Goal: Task Accomplishment & Management: Use online tool/utility

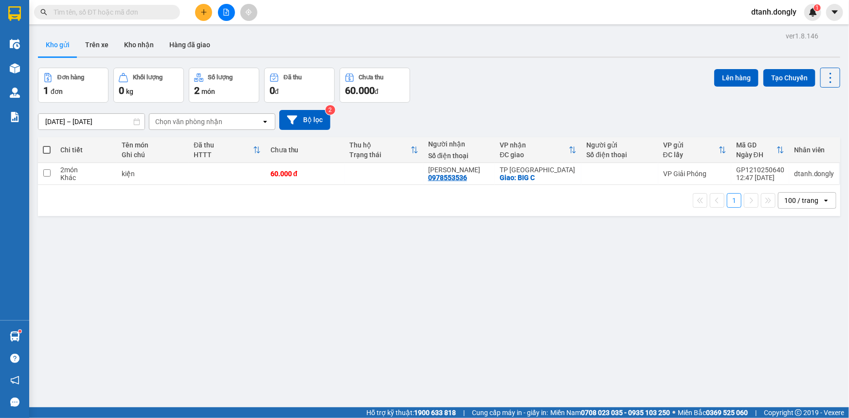
click at [46, 148] on span at bounding box center [47, 150] width 8 height 8
click at [47, 145] on input "checkbox" at bounding box center [47, 145] width 0 height 0
checkbox input "true"
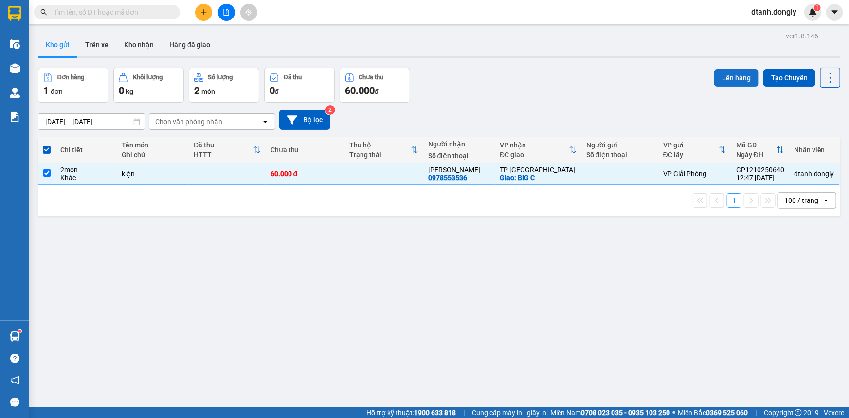
click at [727, 77] on button "Lên hàng" at bounding box center [736, 78] width 44 height 18
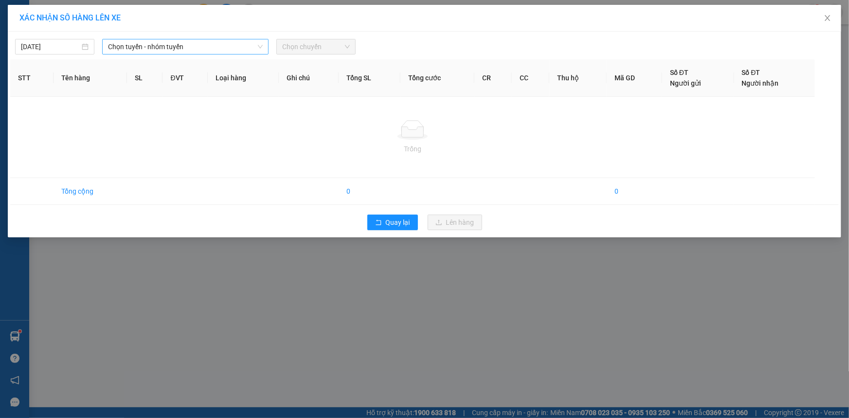
click at [225, 42] on span "Chọn tuyến - nhóm tuyến" at bounding box center [185, 46] width 155 height 15
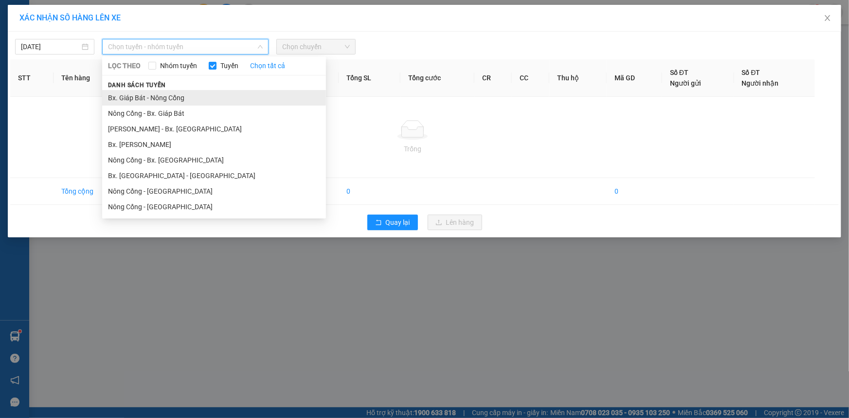
click at [222, 97] on li "Bx. Giáp Bát - Nông Cống" at bounding box center [214, 98] width 224 height 16
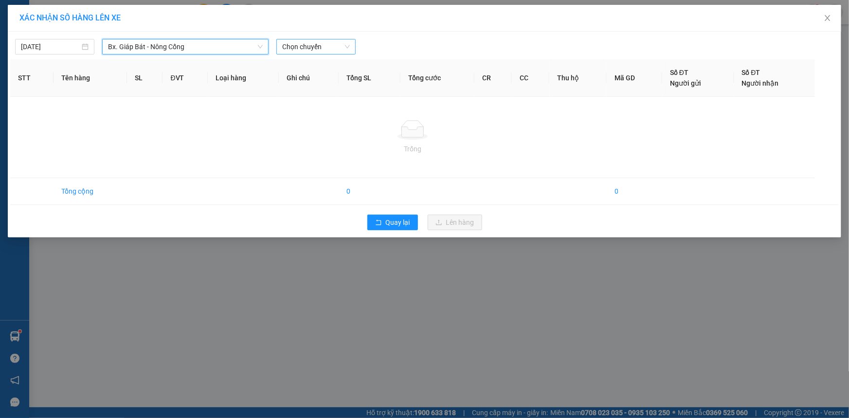
click at [345, 45] on span "Chọn chuyến" at bounding box center [316, 46] width 68 height 15
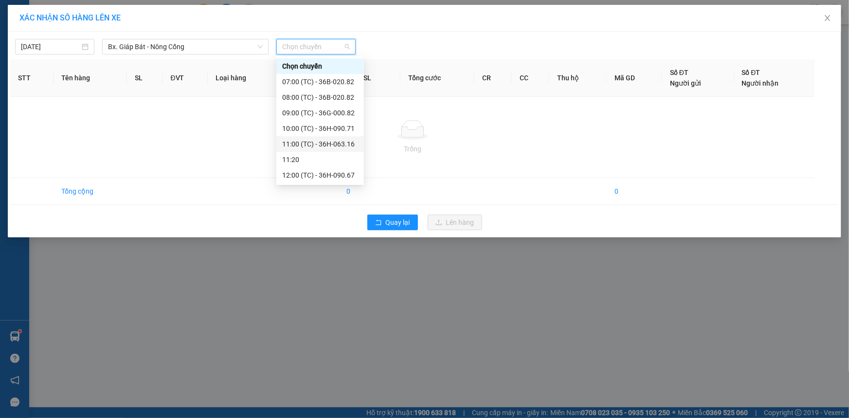
scroll to position [93, 0]
click at [316, 129] on div "14:00 (TC) - 36B-014.66" at bounding box center [320, 129] width 76 height 11
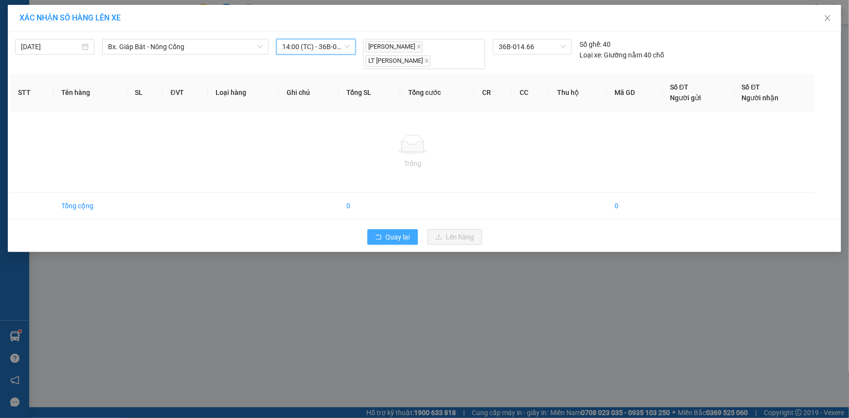
click at [389, 234] on span "Quay lại" at bounding box center [398, 237] width 24 height 11
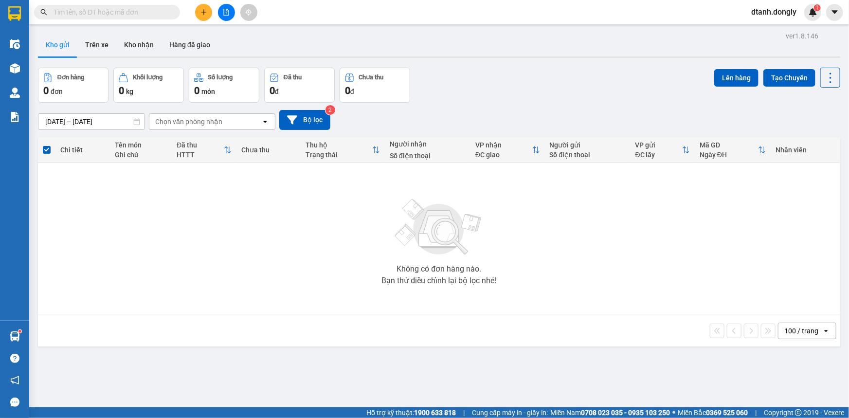
click at [49, 67] on div "ver 1.8.146 Kho gửi Trên xe Kho nhận Hàng đã giao Đơn hàng 0 đơn Khối lượng 0 k…" at bounding box center [439, 238] width 810 height 418
